Goal: Task Accomplishment & Management: Manage account settings

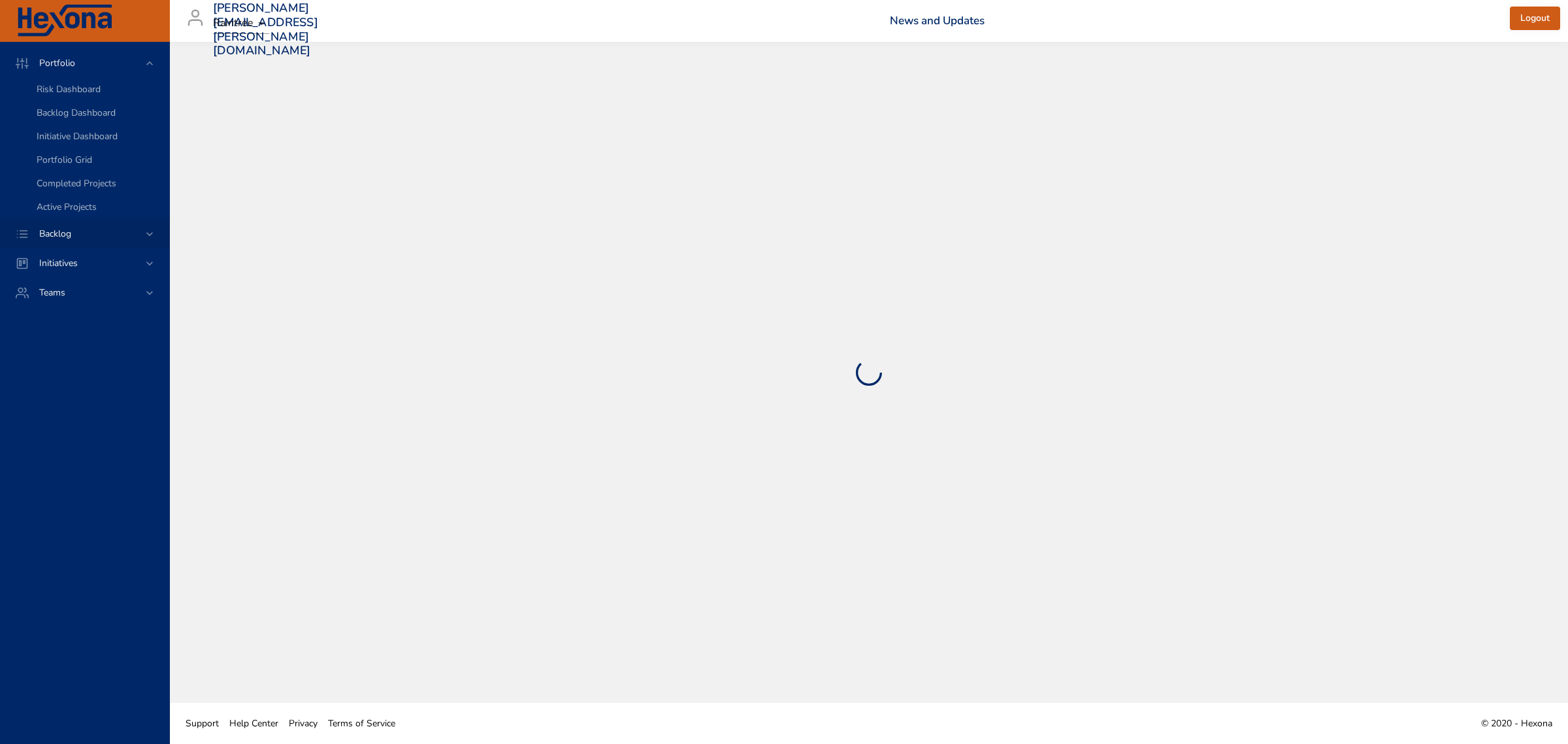
click at [147, 237] on icon at bounding box center [150, 233] width 13 height 13
click at [92, 121] on span "Backlog Details" at bounding box center [67, 119] width 62 height 13
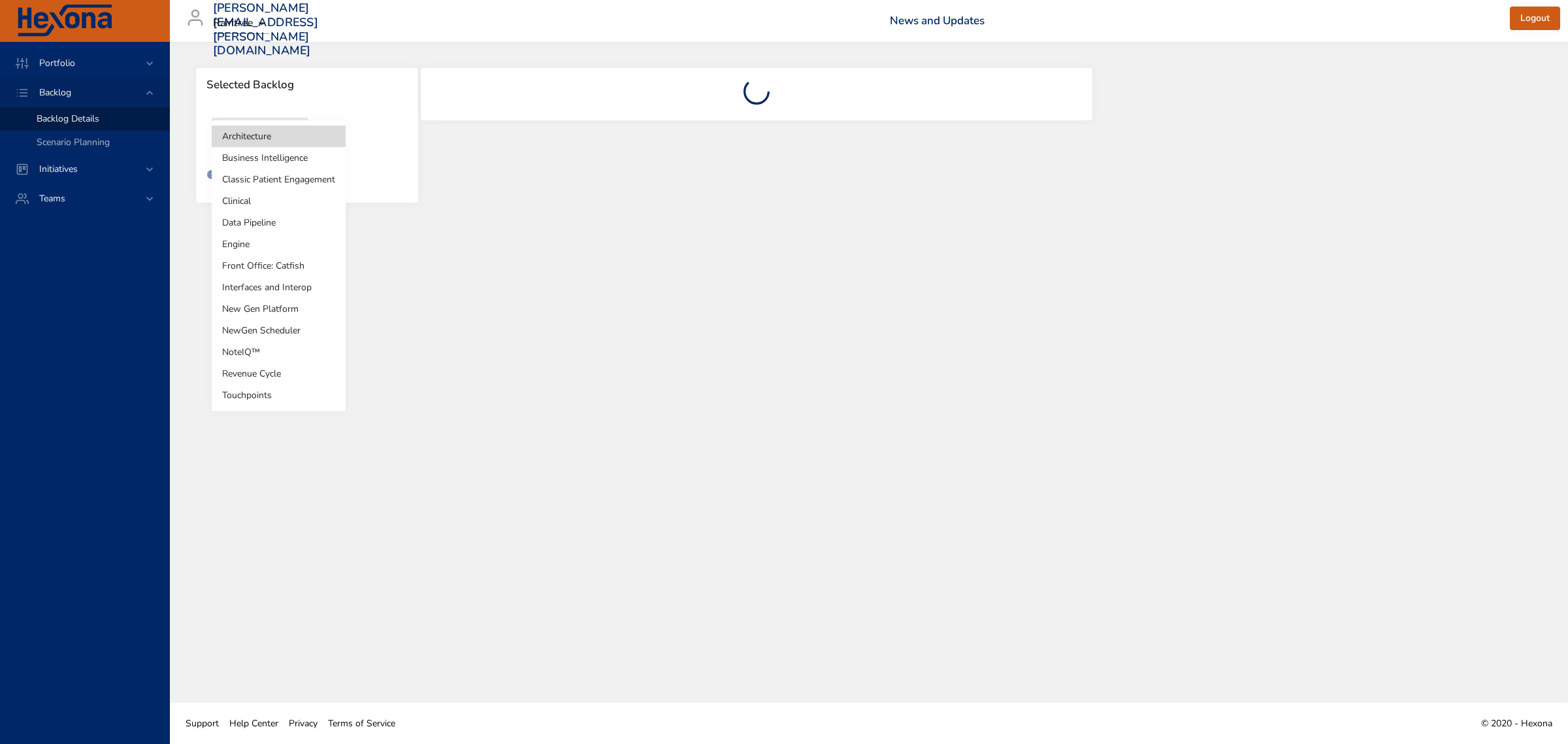
click at [284, 135] on body "Portfolio Backlog Backlog Details Scenario Planning Initiatives Teams [PERSON_N…" at bounding box center [784, 372] width 1568 height 744
click at [278, 374] on li "Revenue Cycle" at bounding box center [278, 373] width 134 height 21
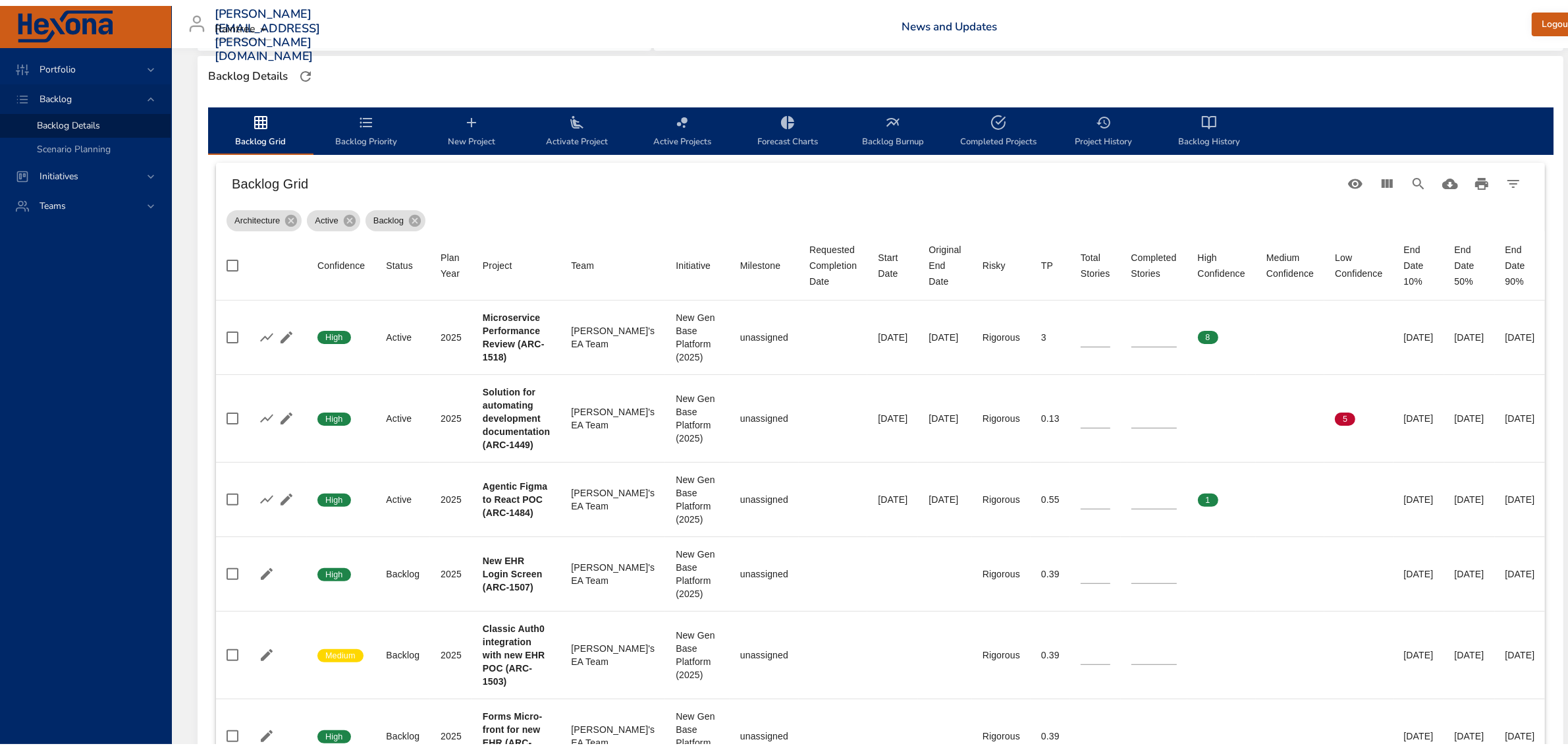
scroll to position [412, 0]
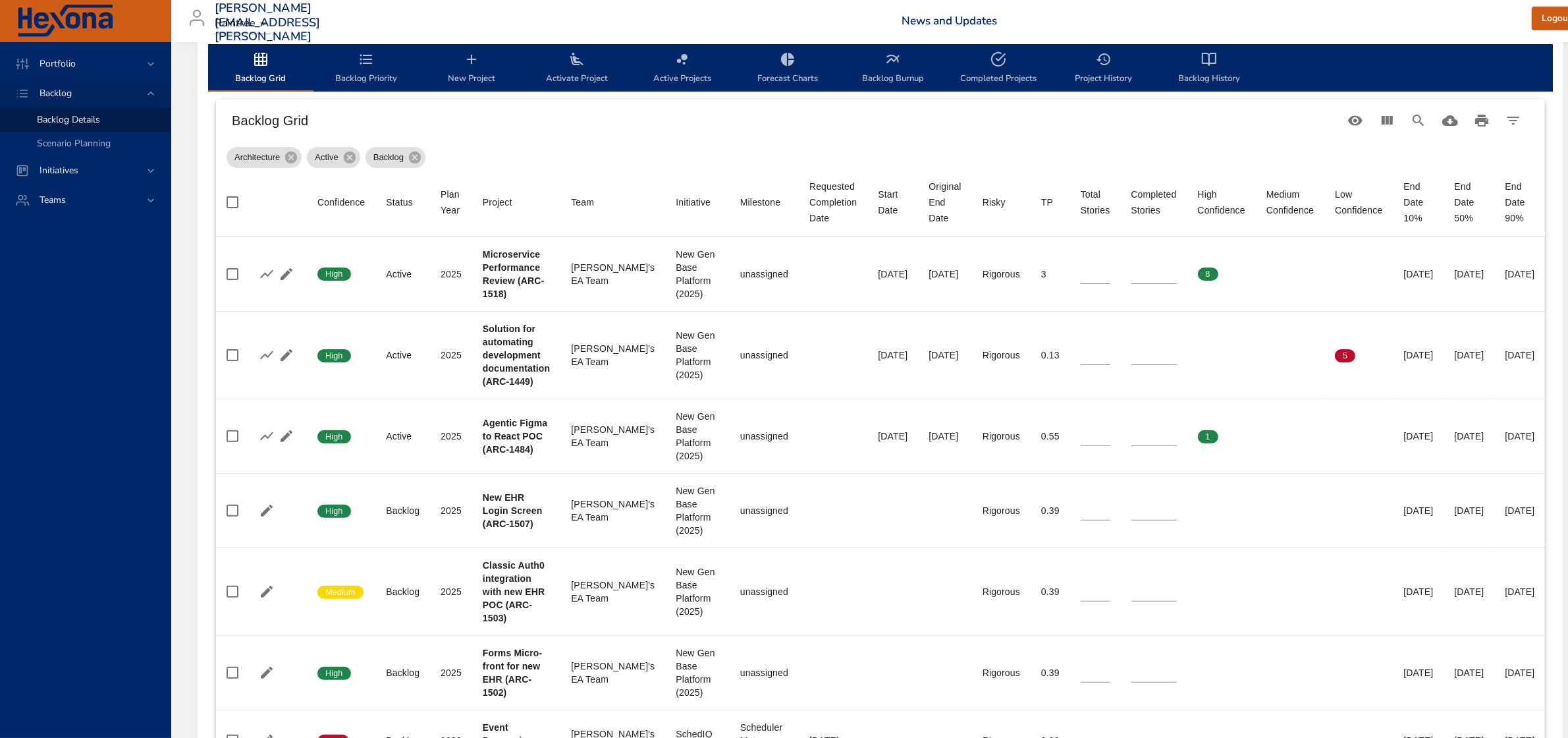
type input "*"
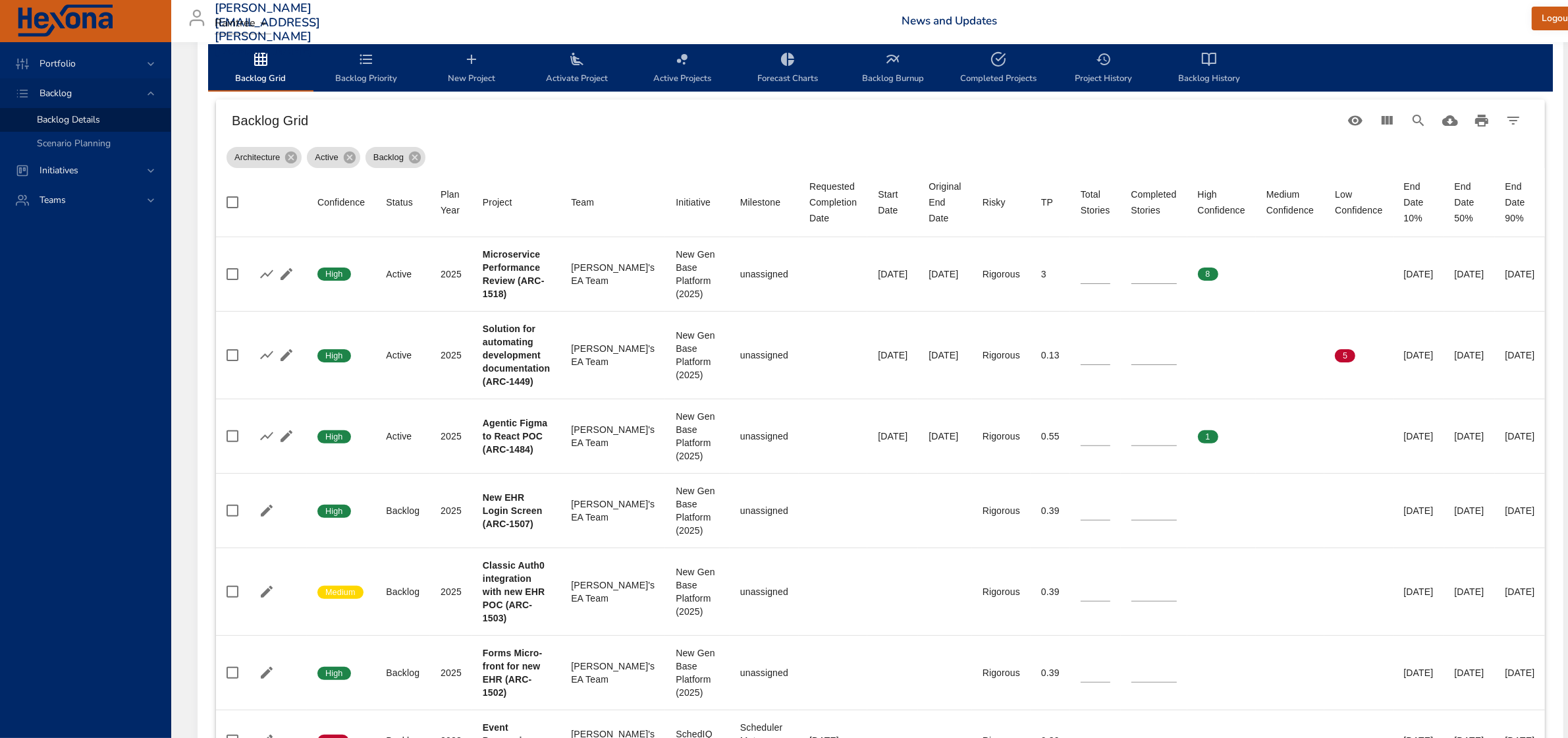
type input "*"
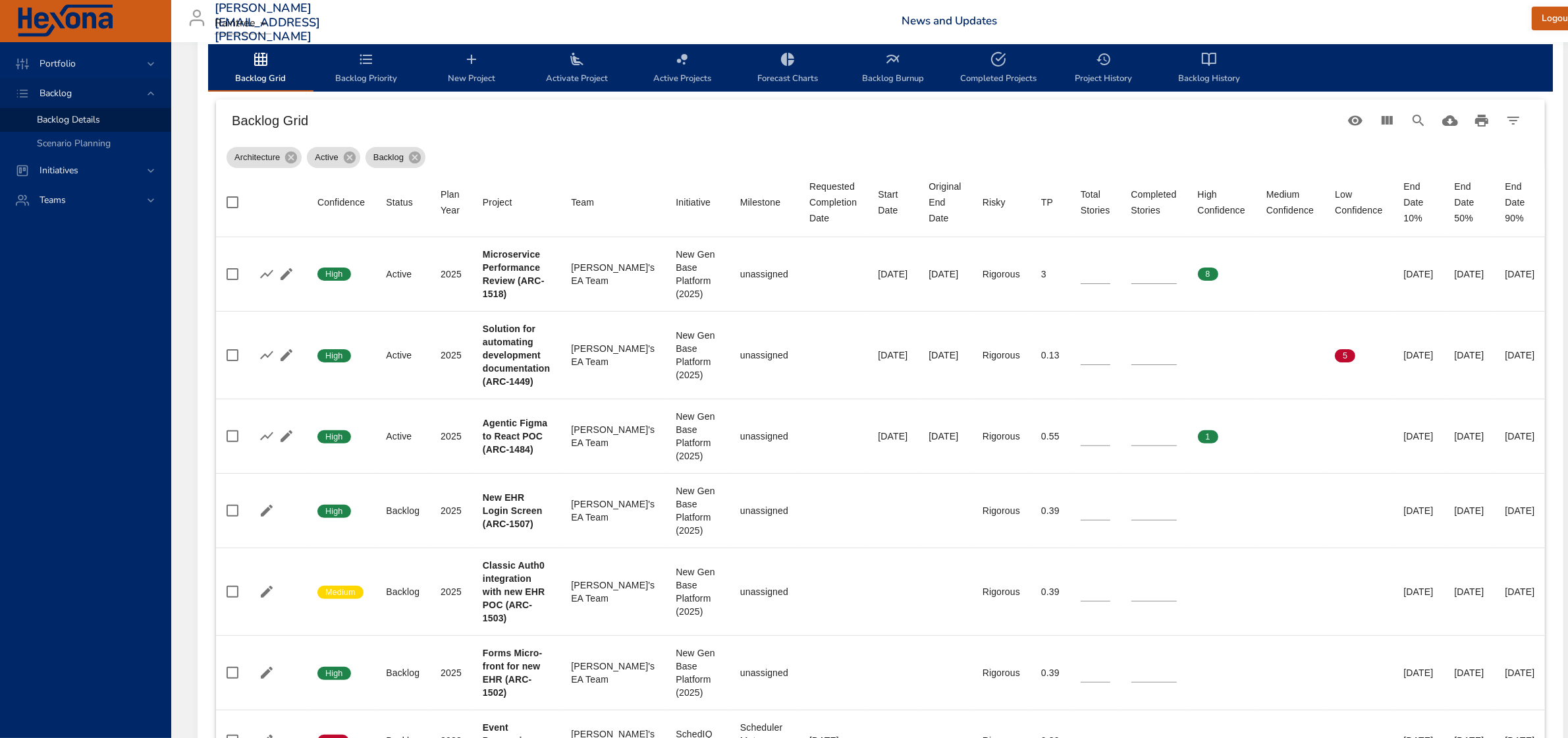
type input "*"
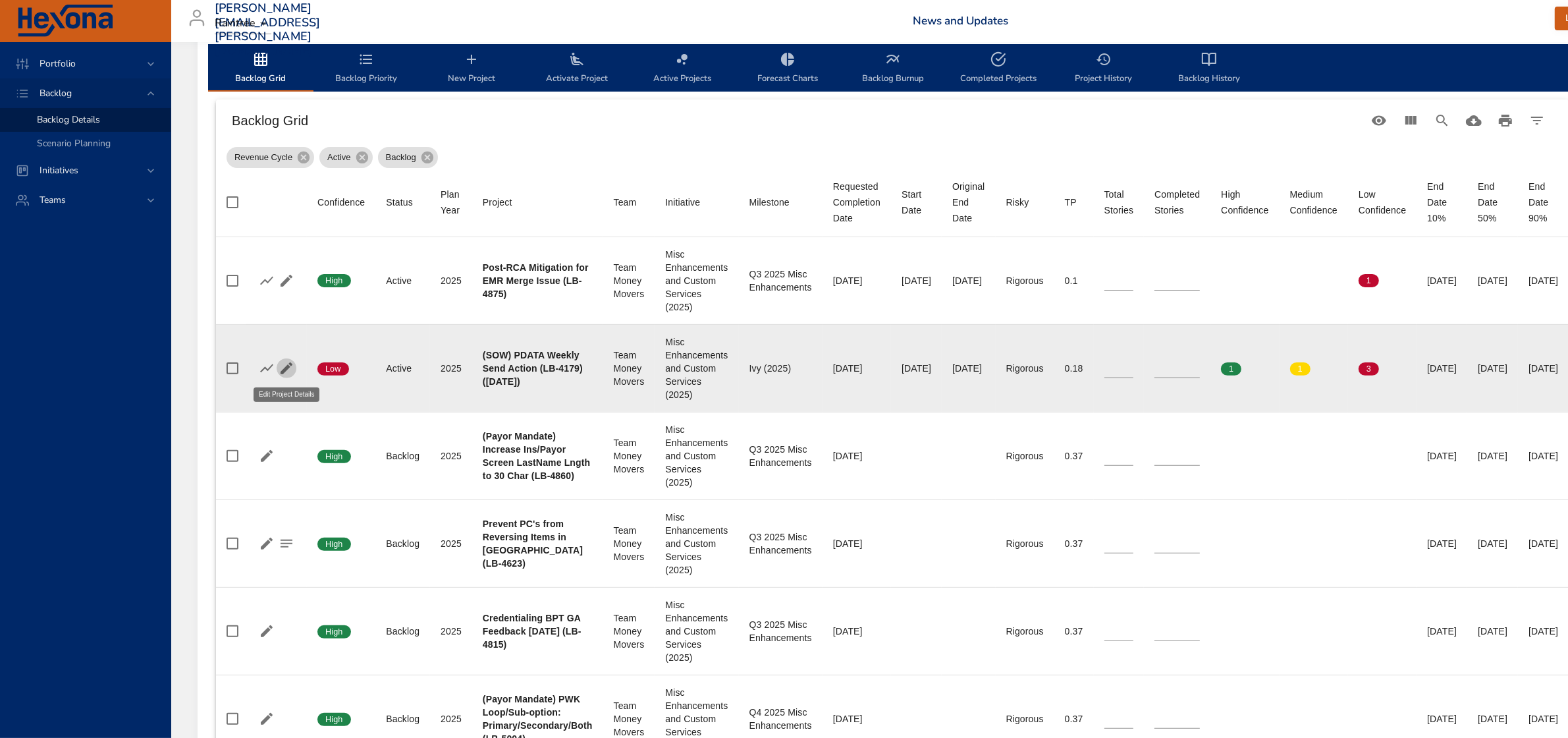
click at [284, 368] on icon "button" at bounding box center [286, 369] width 16 height 16
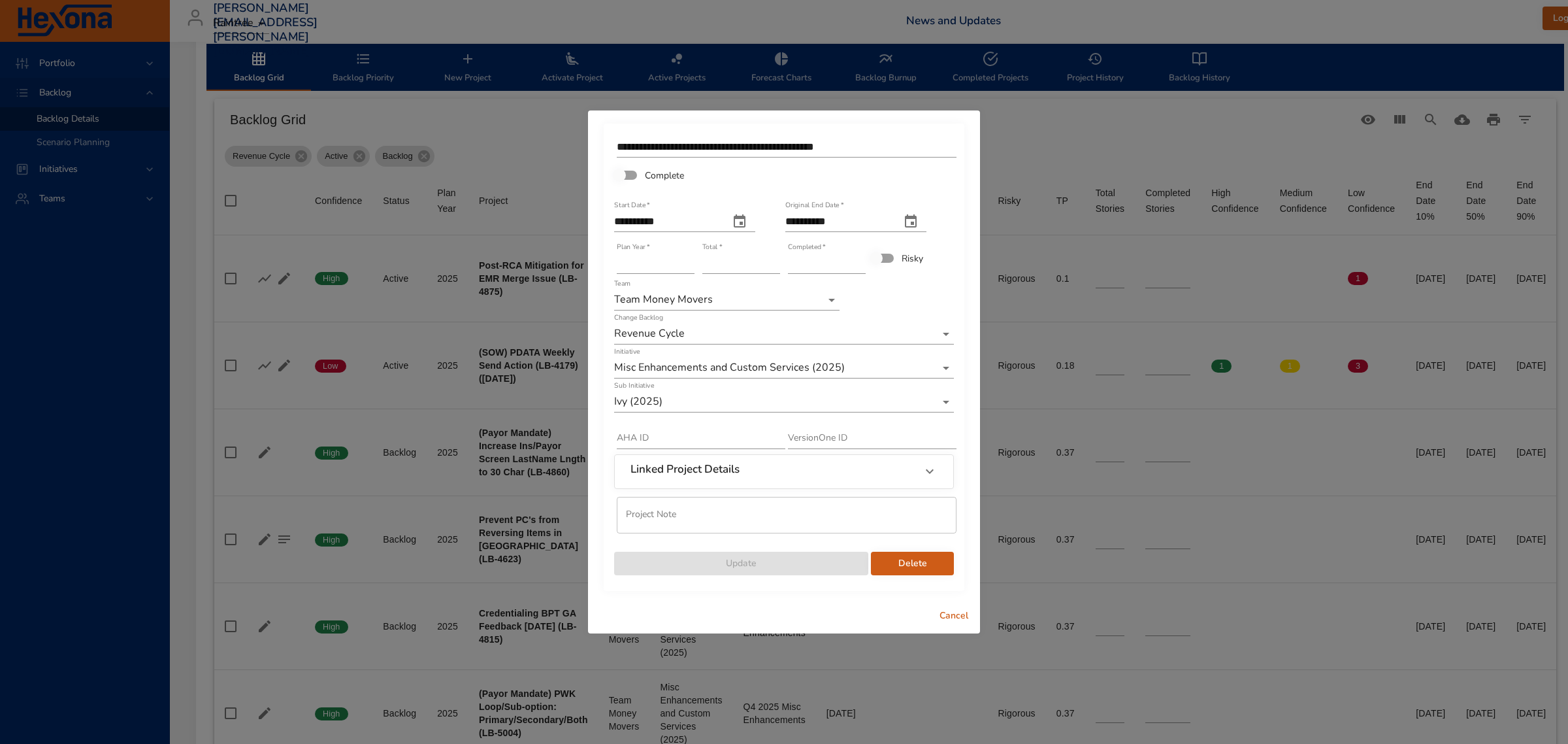
click at [951, 609] on span "Cancel" at bounding box center [954, 616] width 32 height 17
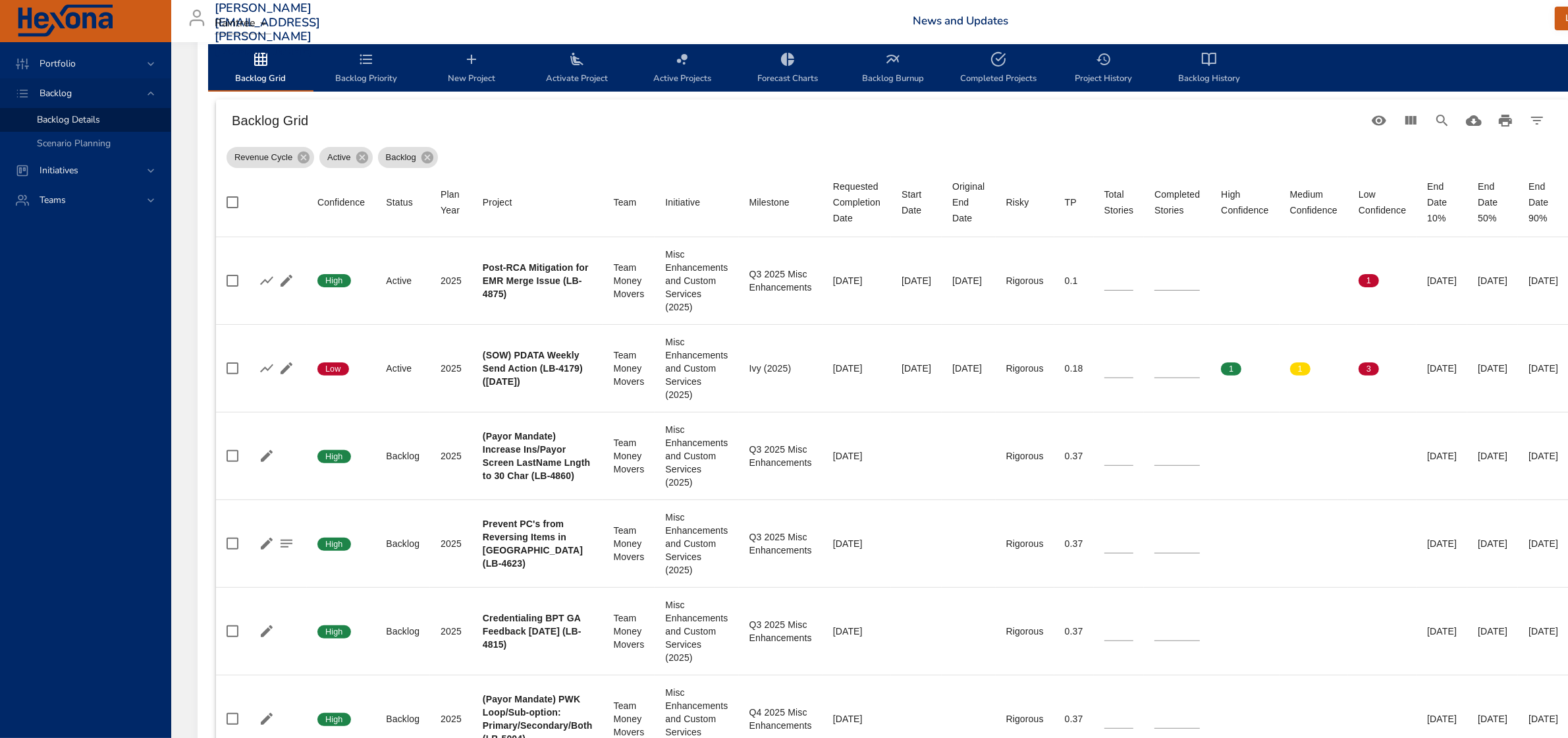
click at [1219, 57] on span "Backlog History" at bounding box center [1209, 69] width 89 height 35
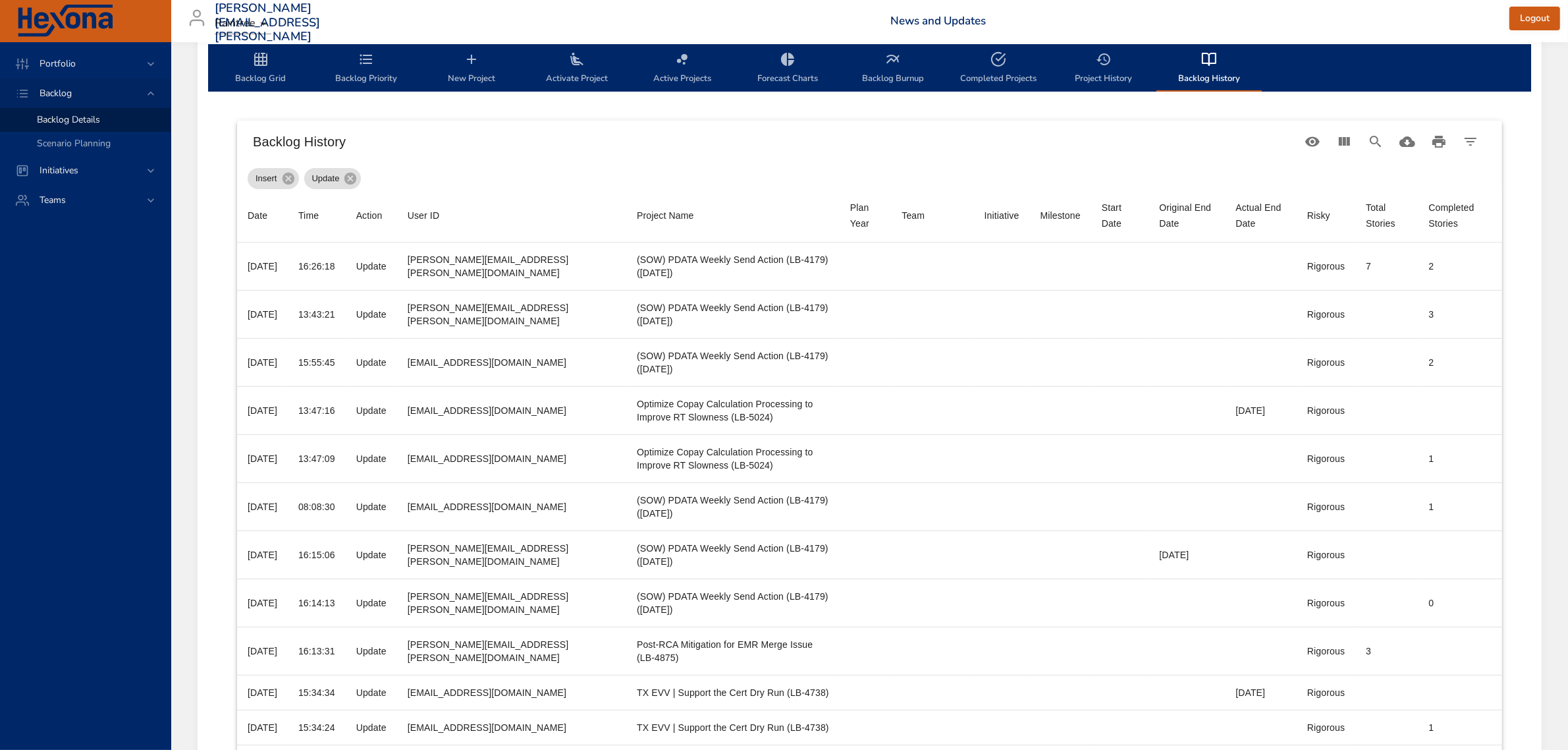
click at [242, 77] on span "Backlog Grid" at bounding box center [261, 69] width 89 height 35
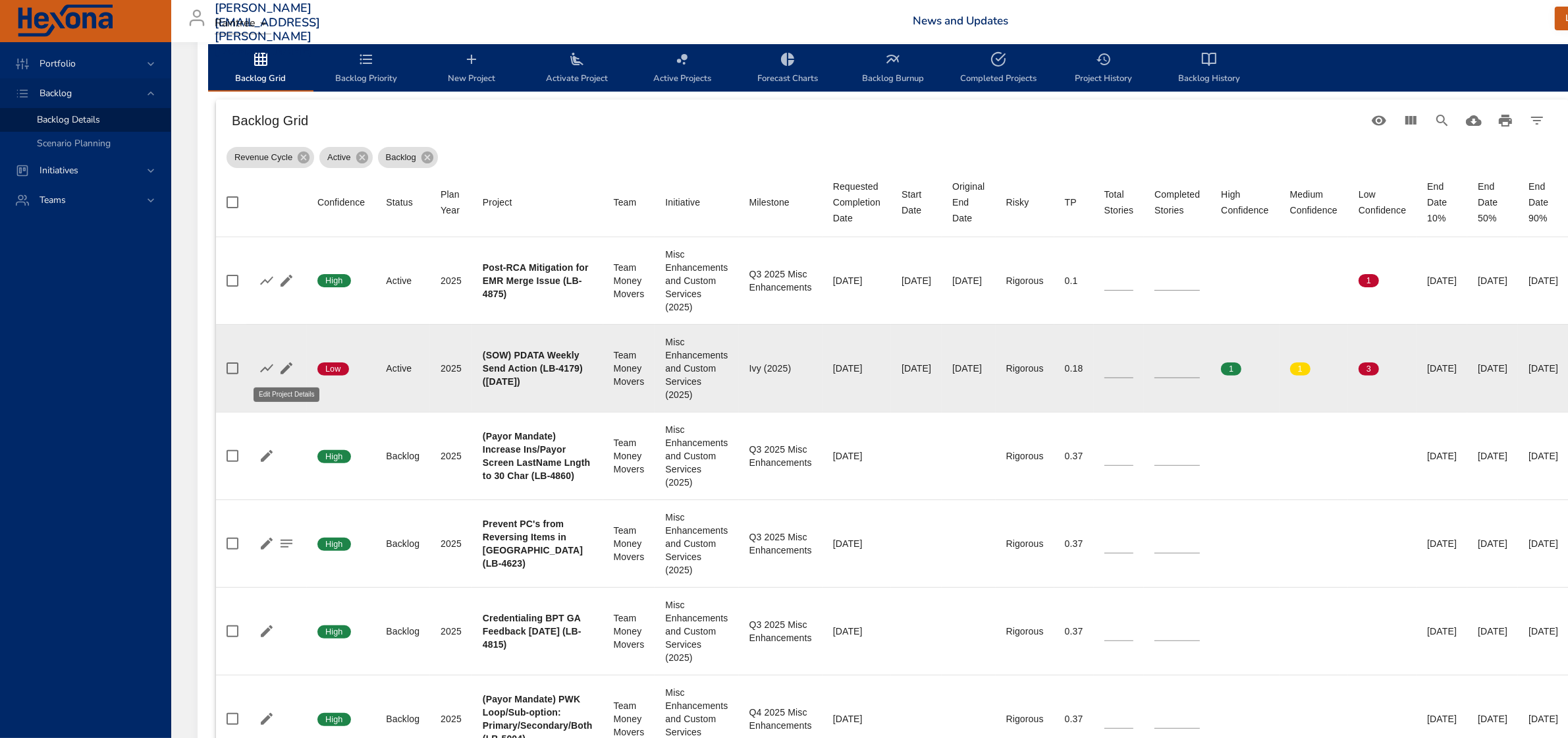
click at [282, 365] on icon "button" at bounding box center [286, 369] width 16 height 16
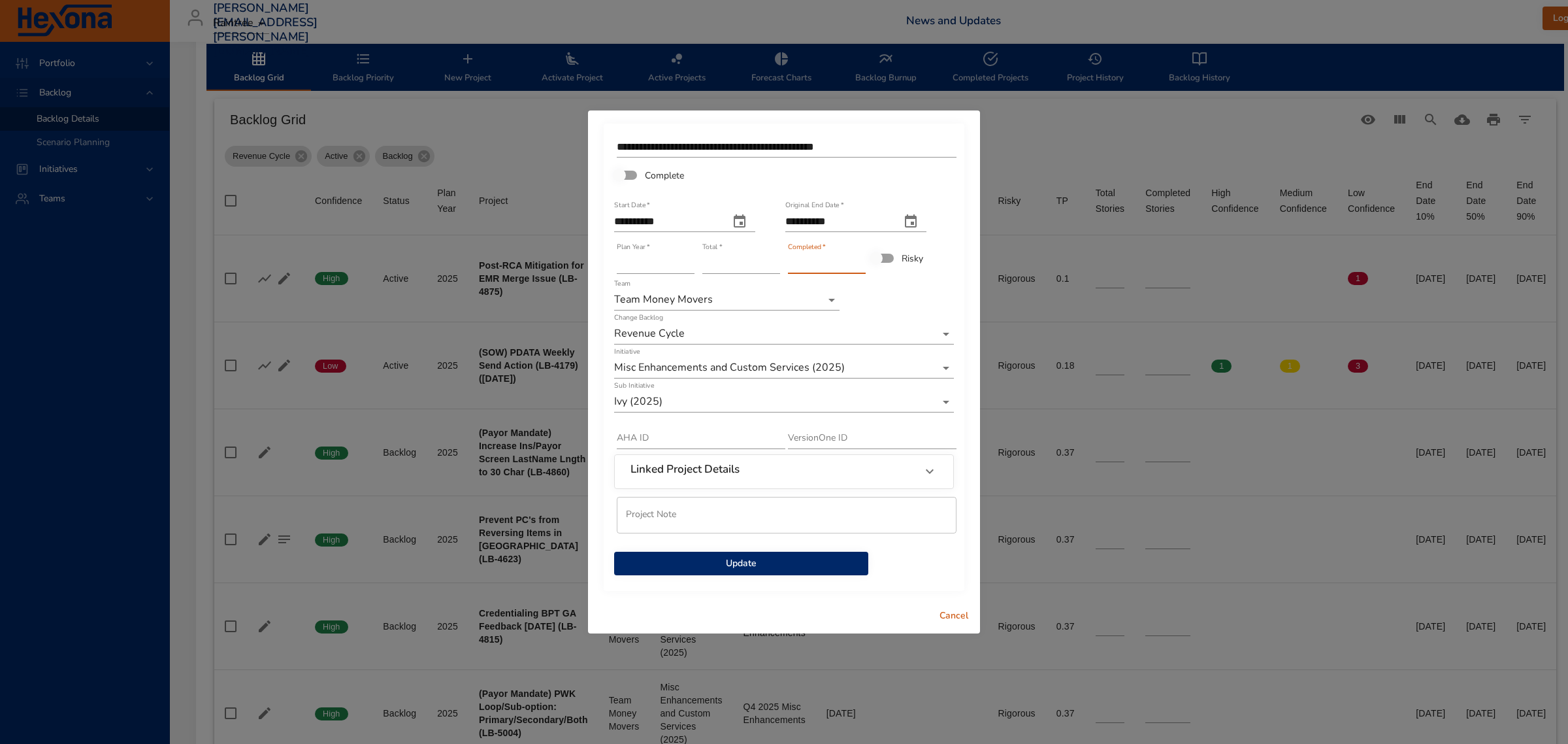
click at [859, 258] on input "*" at bounding box center [827, 264] width 78 height 21
type input "*"
click at [859, 258] on input "*" at bounding box center [827, 264] width 78 height 21
click at [748, 563] on span "Update" at bounding box center [740, 564] width 233 height 17
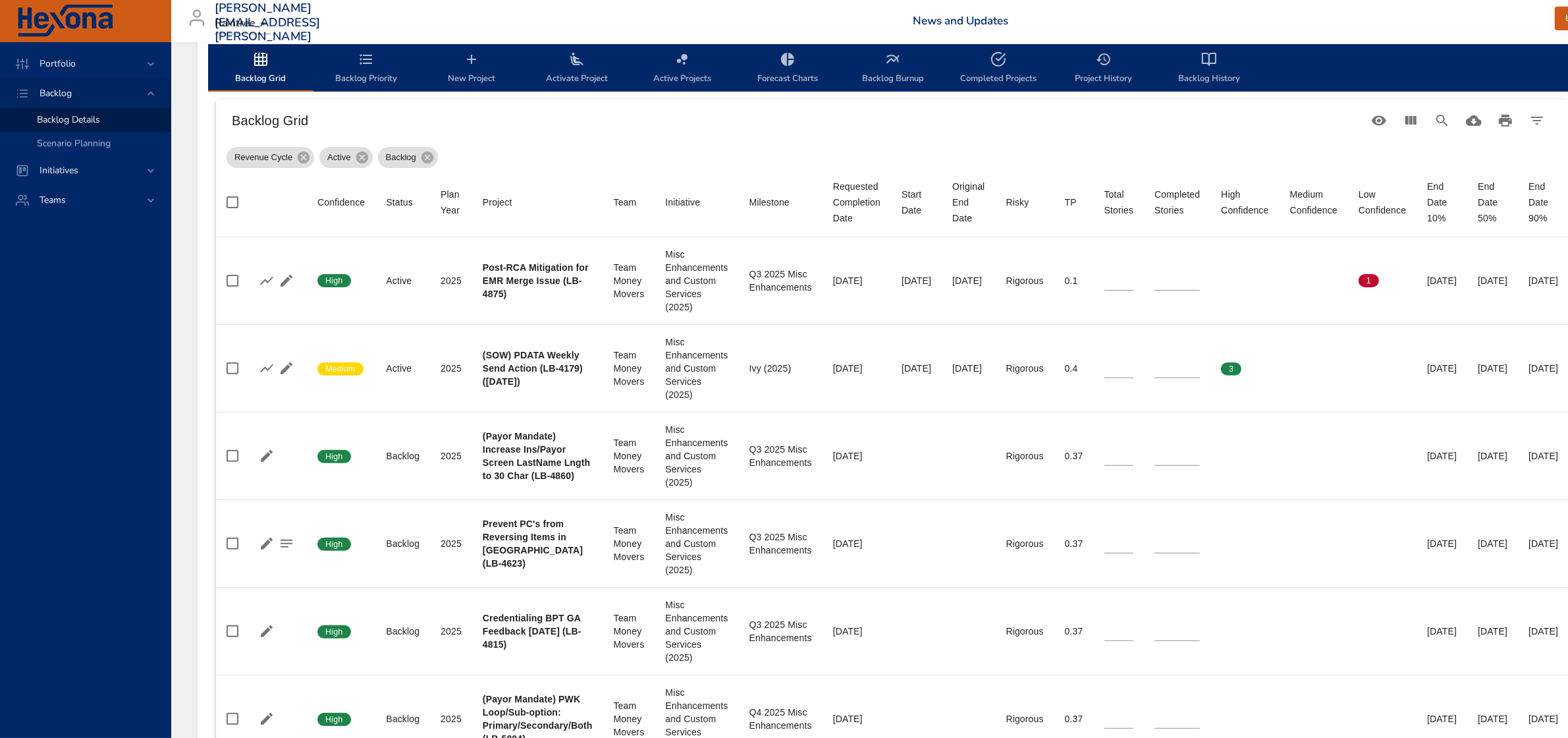
drag, startPoint x: 1170, startPoint y: 73, endPoint x: 1246, endPoint y: 88, distance: 77.5
click at [1170, 73] on span "Backlog History" at bounding box center [1209, 69] width 89 height 35
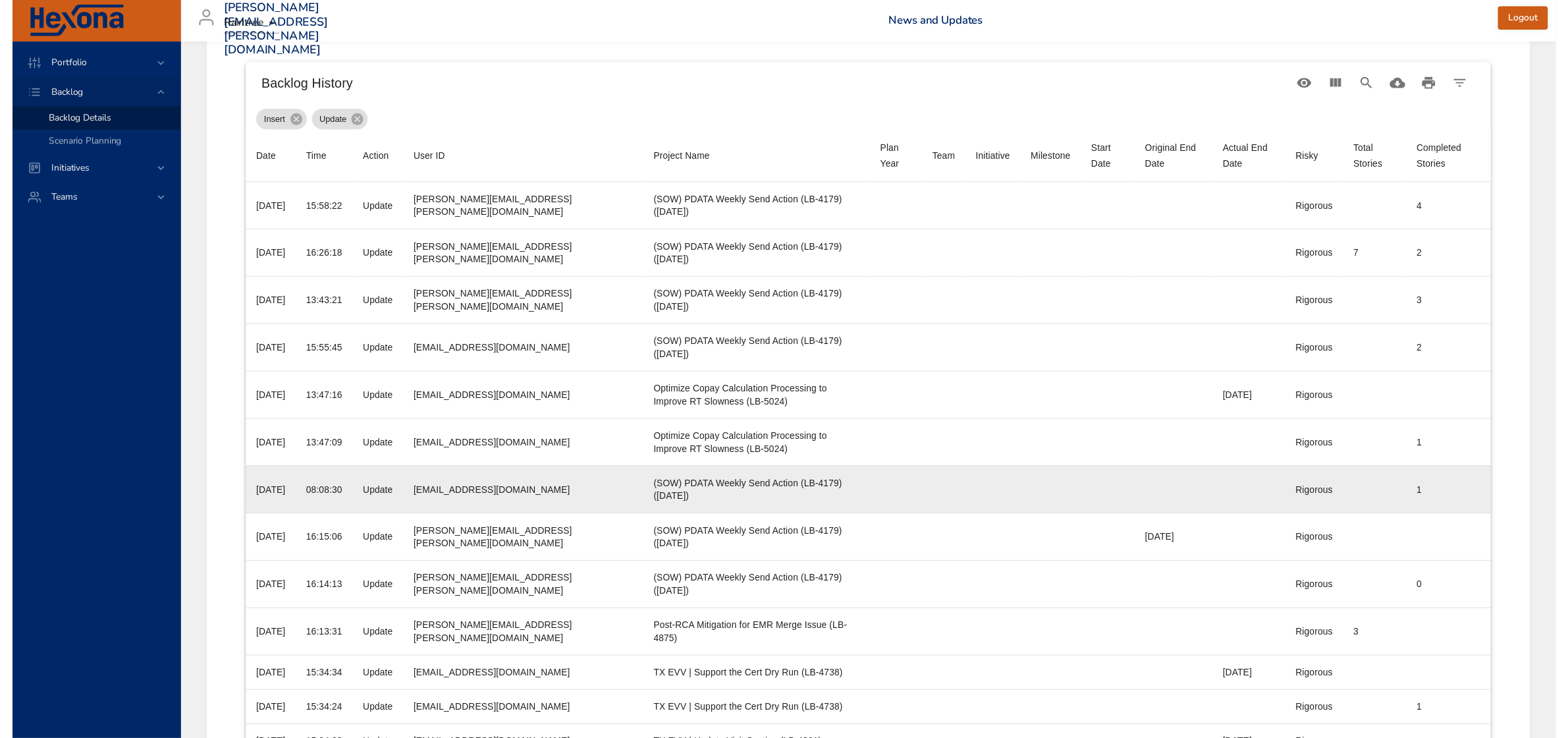
scroll to position [377, 0]
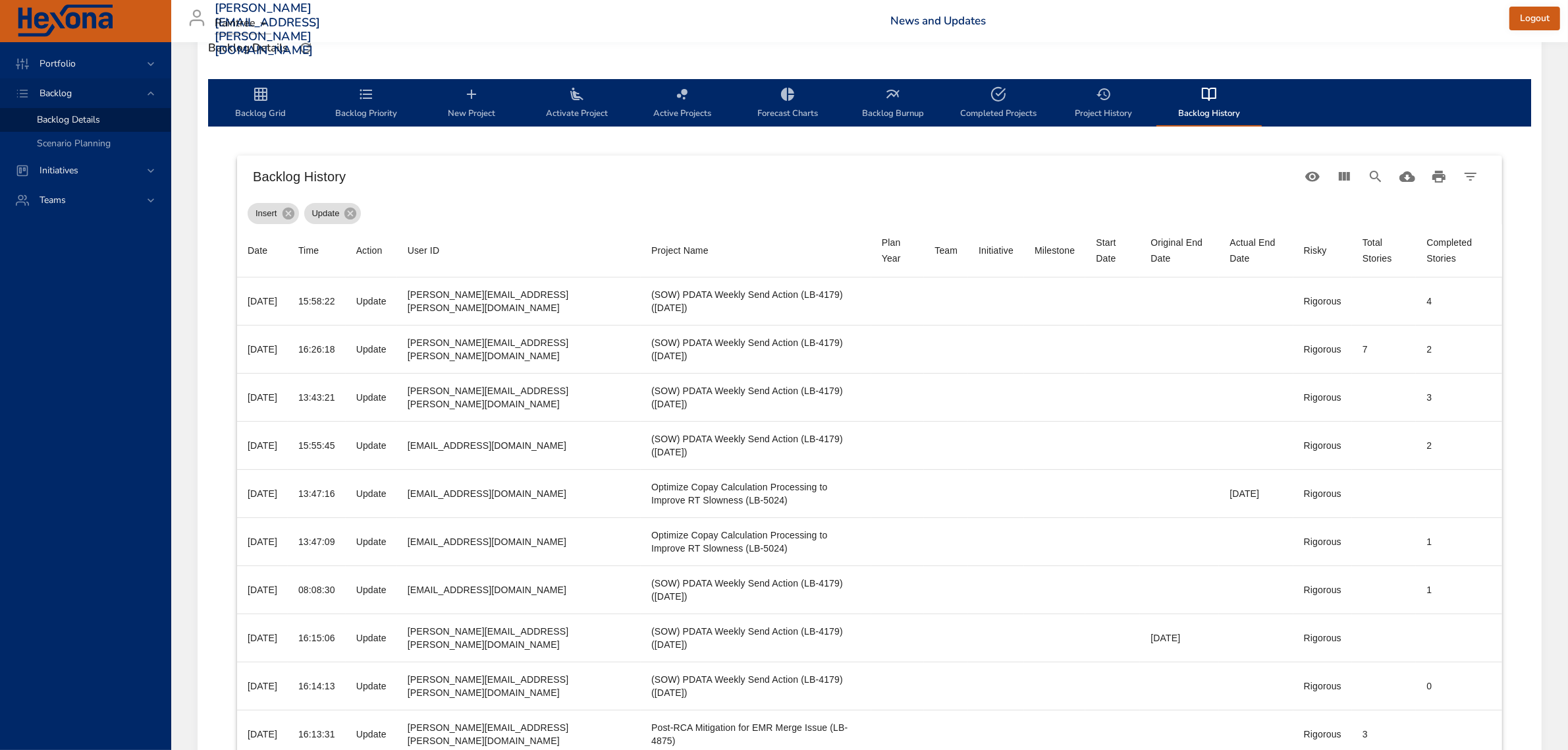
click at [262, 101] on icon "backlog-tab" at bounding box center [261, 94] width 16 height 16
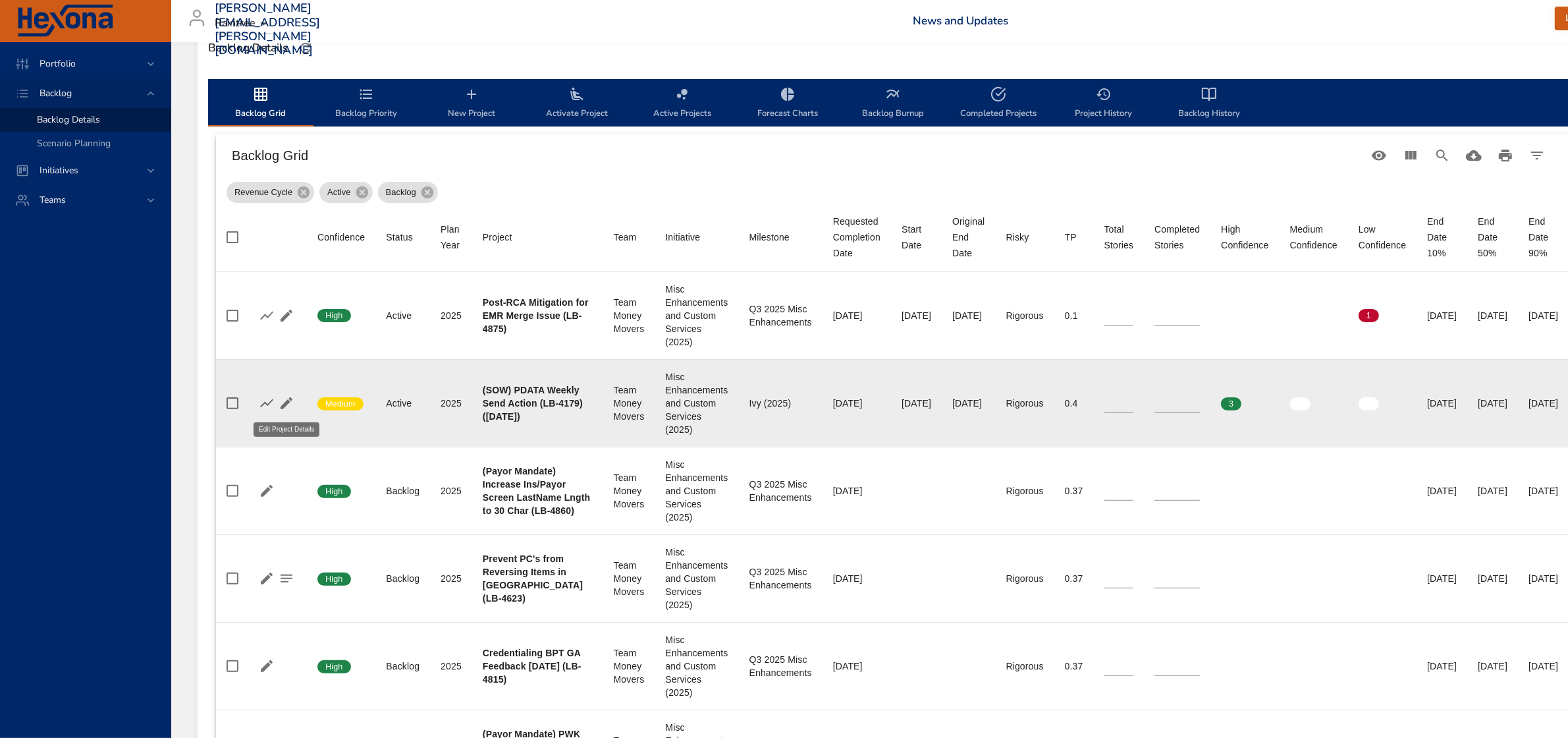
click at [283, 397] on icon "button" at bounding box center [286, 403] width 16 height 16
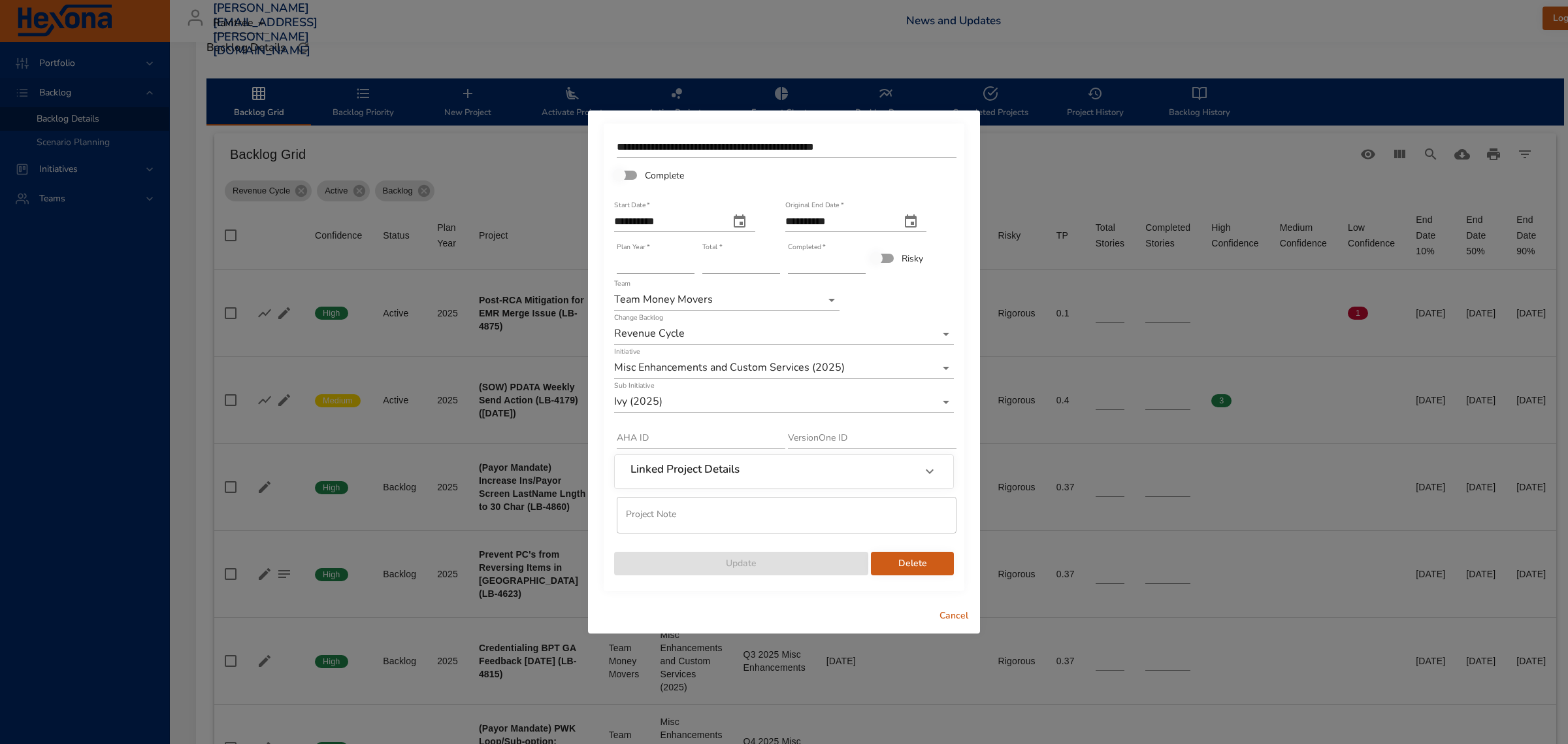
type input "*"
click at [773, 261] on input "*" at bounding box center [741, 264] width 78 height 21
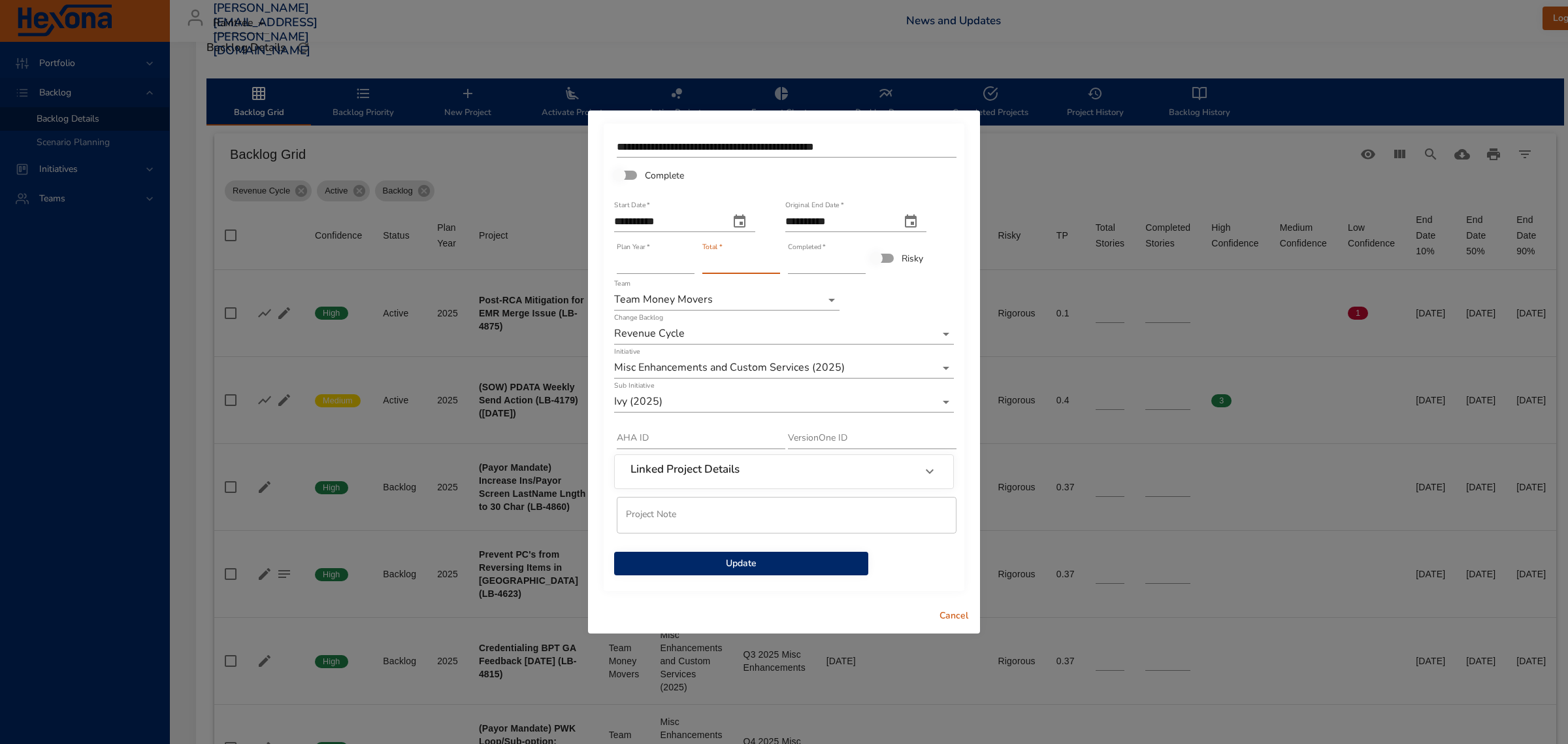
click at [738, 564] on span "Update" at bounding box center [740, 564] width 233 height 17
